Goal: Transaction & Acquisition: Purchase product/service

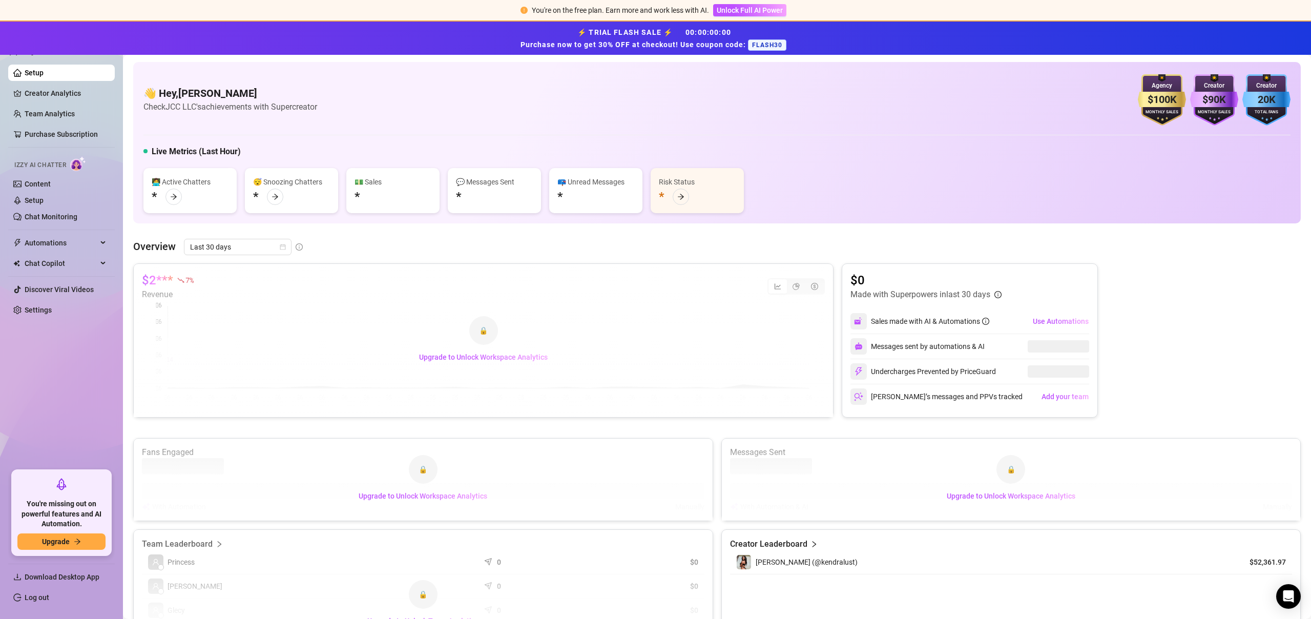
click at [771, 49] on span "FLASH30" at bounding box center [767, 44] width 38 height 11
click at [741, 9] on span "Unlock Full AI Power" at bounding box center [750, 10] width 66 height 8
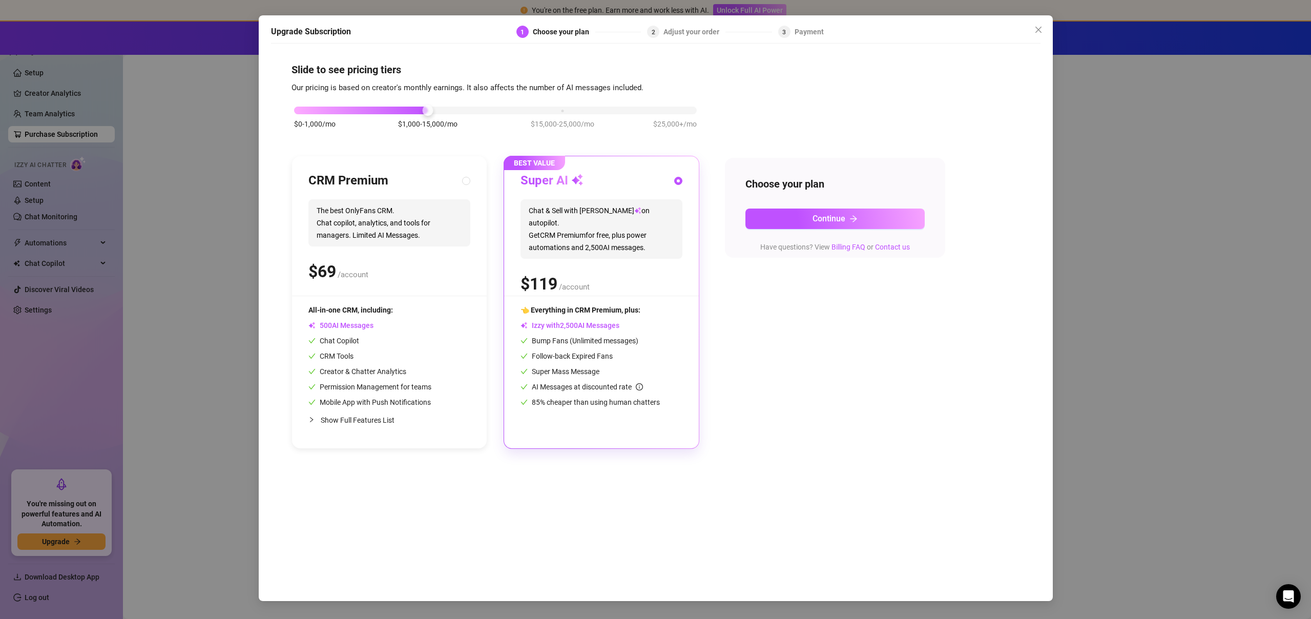
click at [675, 106] on div "$0-1,000/mo $1,000-15,000/mo $15,000-25,000/mo $25,000+/mo" at bounding box center [495, 108] width 403 height 6
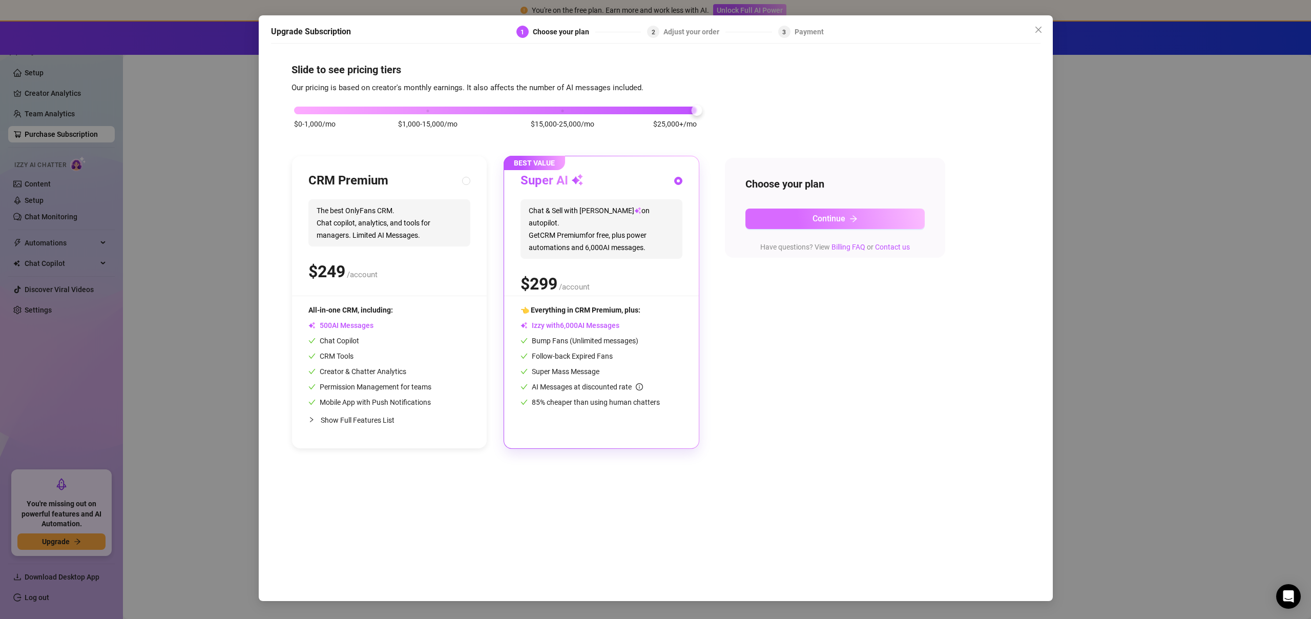
click at [838, 220] on span "Continue" at bounding box center [829, 219] width 33 height 10
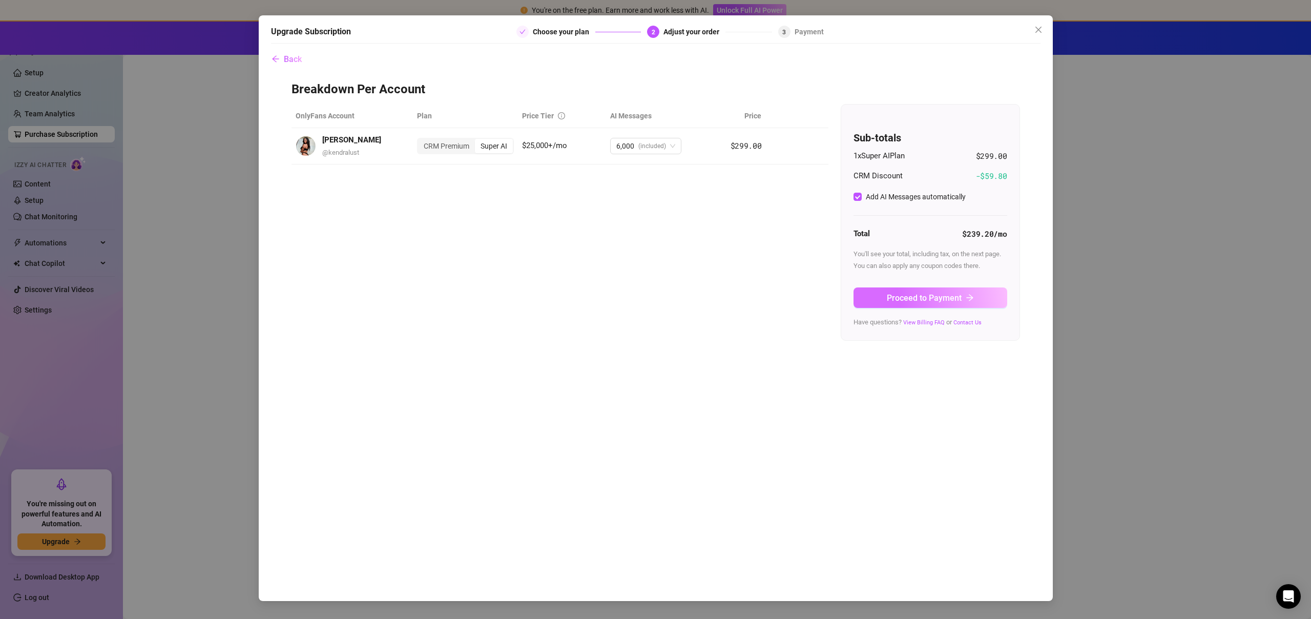
click at [925, 294] on span "Proceed to Payment" at bounding box center [924, 298] width 75 height 10
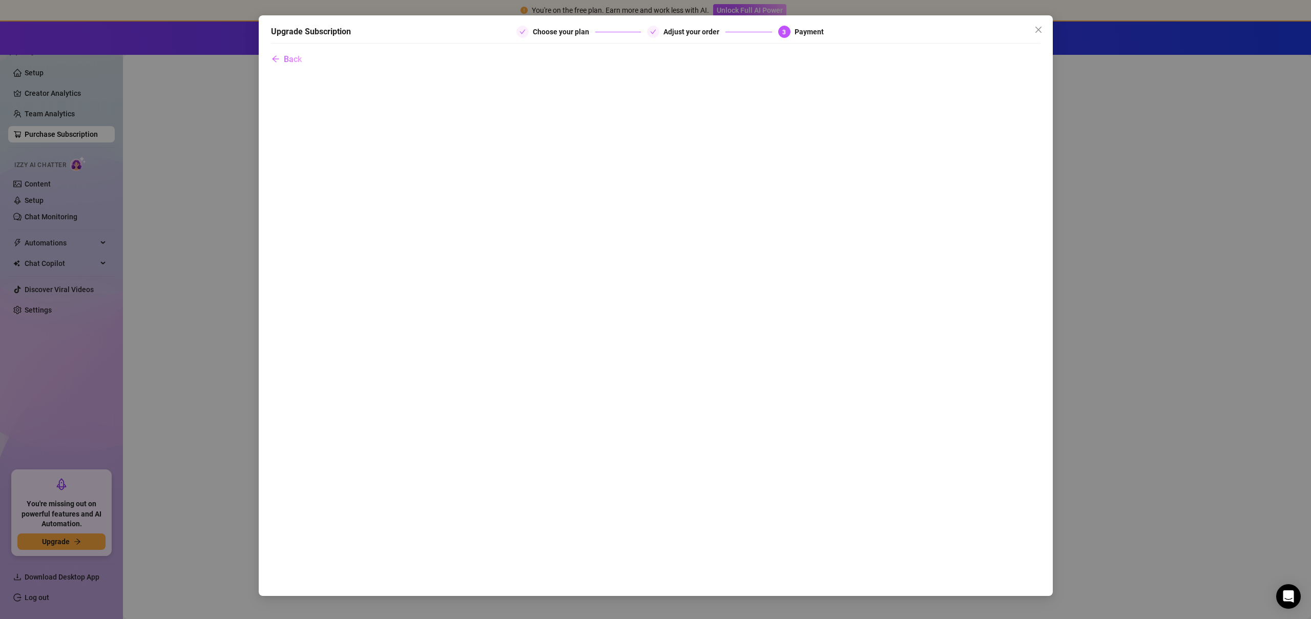
click at [234, 136] on div "Upgrade Subscription Choose your plan Adjust your order 3 Payment Back" at bounding box center [655, 309] width 1311 height 619
